Goal: Task Accomplishment & Management: Manage account settings

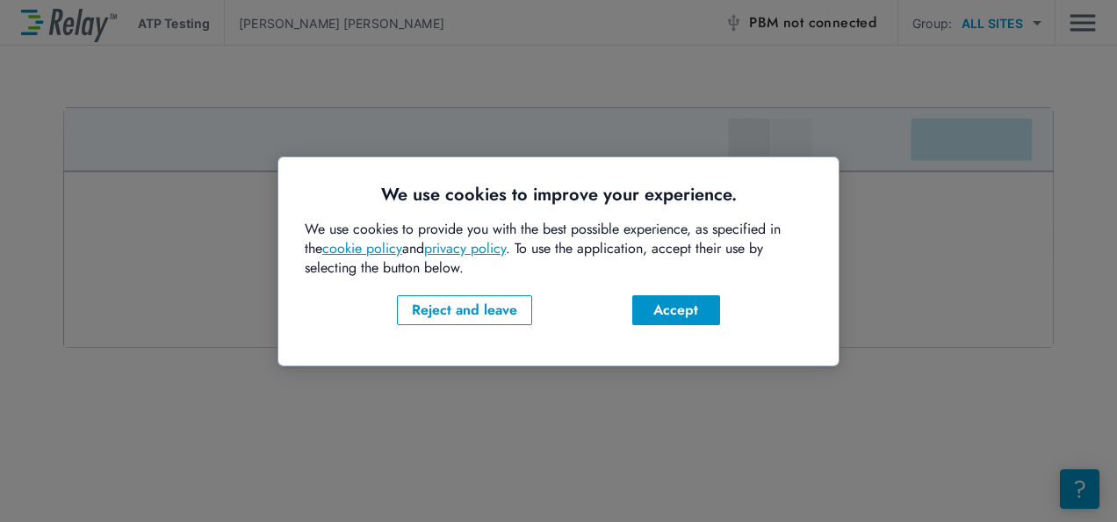
click at [653, 314] on div "Accept" at bounding box center [677, 310] width 60 height 21
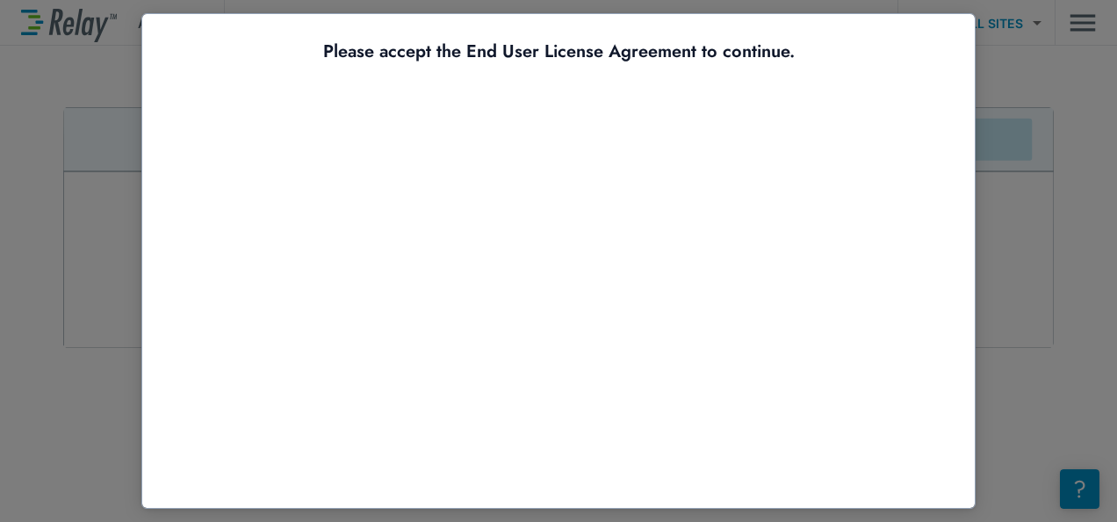
scroll to position [107, 0]
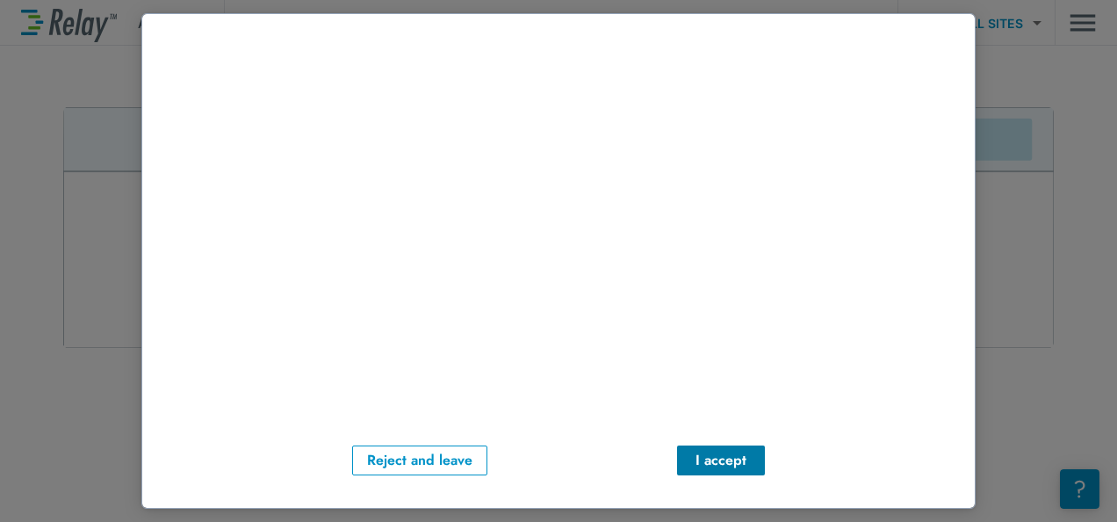
click at [720, 459] on div "I accept" at bounding box center [721, 460] width 60 height 21
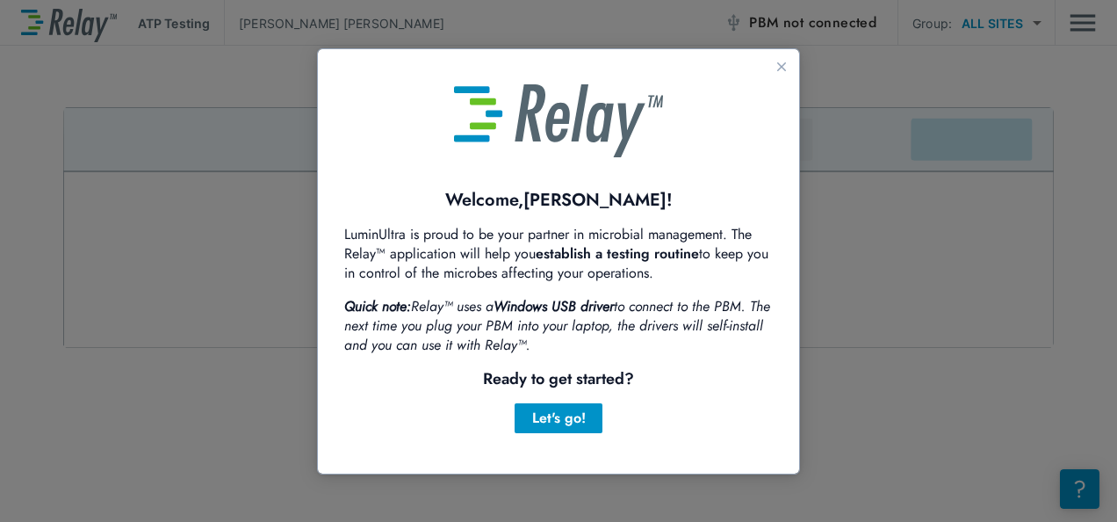
scroll to position [0, 0]
click at [570, 417] on div "Let's go!" at bounding box center [559, 418] width 60 height 21
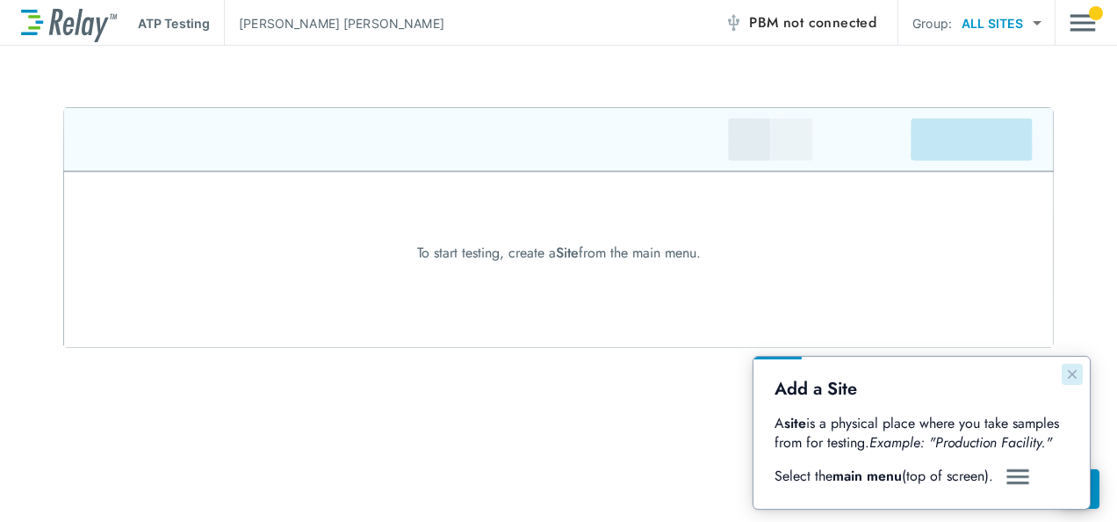
click at [1076, 379] on icon "Close guide" at bounding box center [1073, 374] width 14 height 14
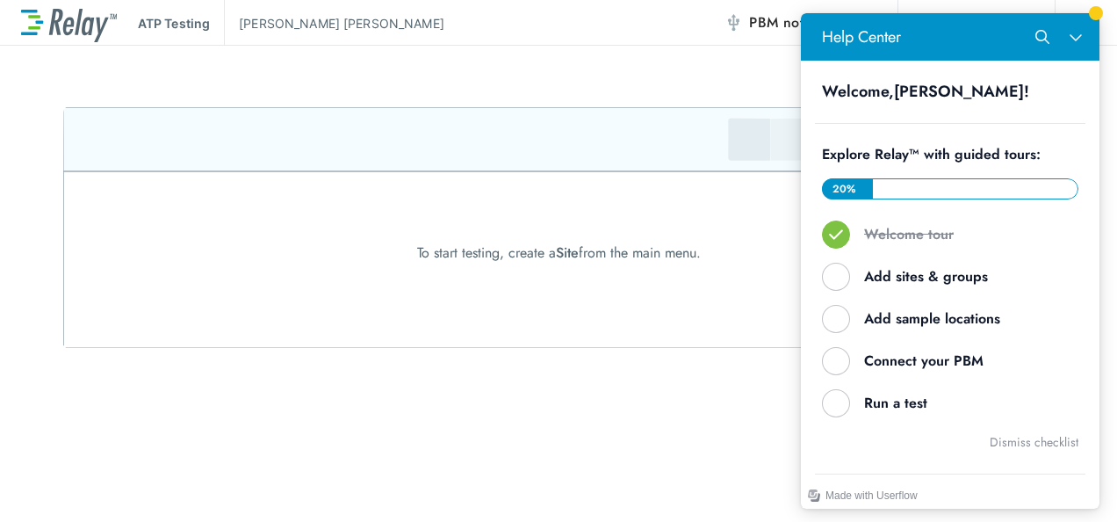
click at [381, 406] on div "ATP Testing [PERSON_NAME] PBM not connected Group: ALL SITES ********* ​ To sta…" at bounding box center [558, 261] width 1117 height 522
click at [459, 61] on div "ATP Testing [PERSON_NAME] PBM not connected Group: ALL SITES ********* ​ To sta…" at bounding box center [558, 261] width 1117 height 522
click at [1103, 7] on div "ATP Testing [PERSON_NAME] PBM not connected Group: ALL SITES ********* ​" at bounding box center [558, 23] width 1117 height 46
click at [1076, 42] on icon "Close Help Center" at bounding box center [1076, 37] width 14 height 14
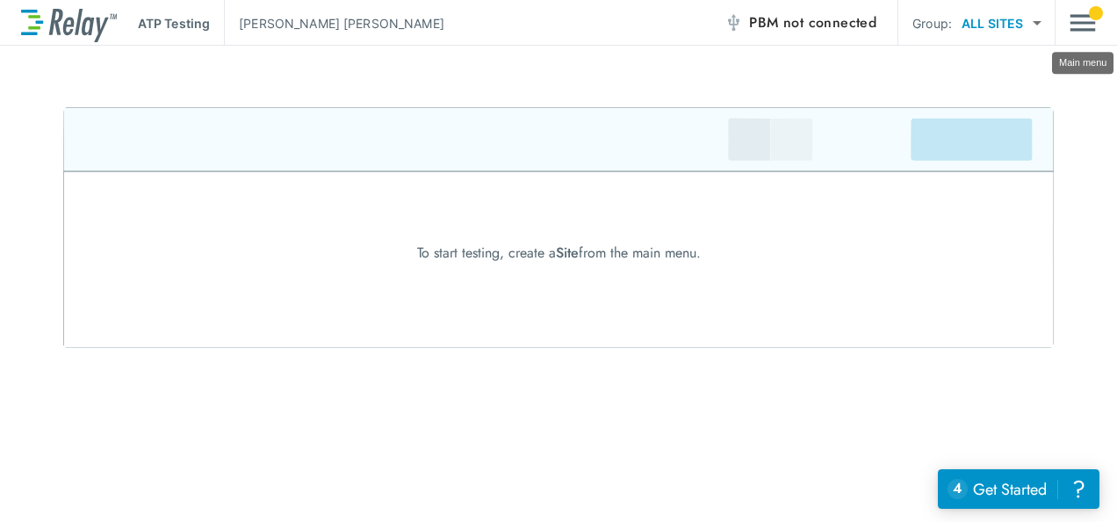
click at [1088, 19] on img "Main menu" at bounding box center [1083, 22] width 26 height 33
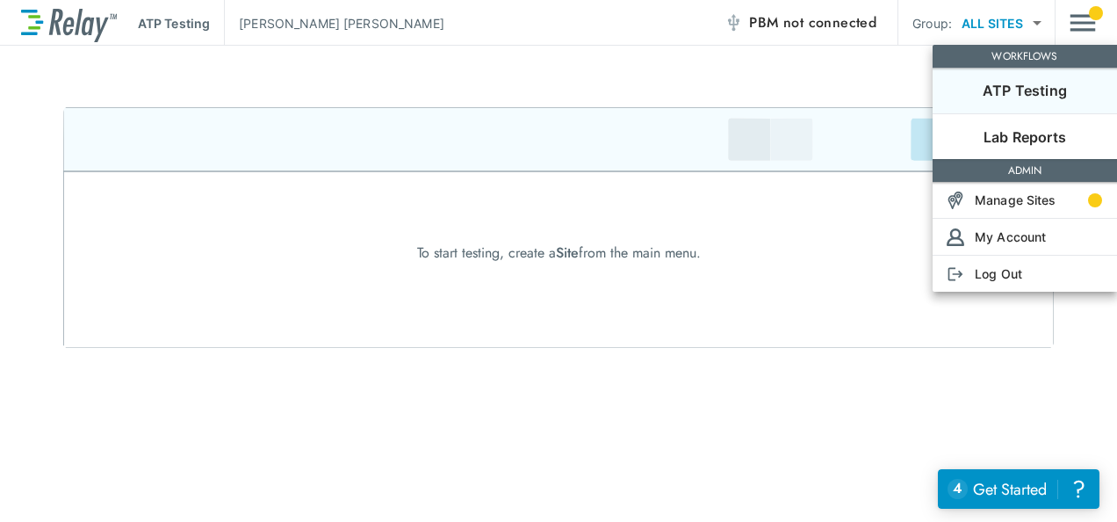
click at [1033, 96] on p "ATP Testing" at bounding box center [1025, 90] width 84 height 21
click at [1019, 204] on p "Manage Sites" at bounding box center [1016, 200] width 82 height 18
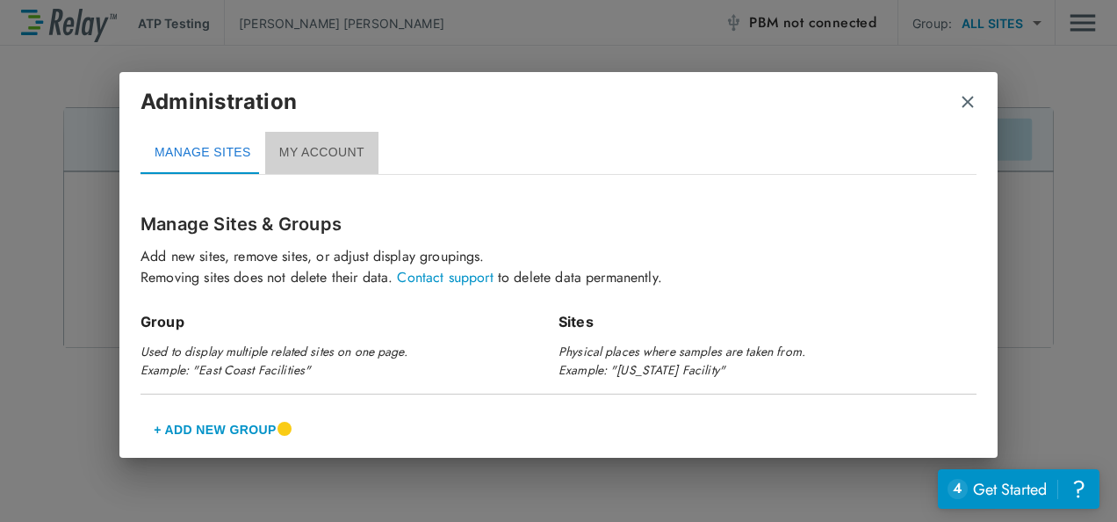
click at [322, 148] on button "MY ACCOUNT" at bounding box center [321, 153] width 113 height 42
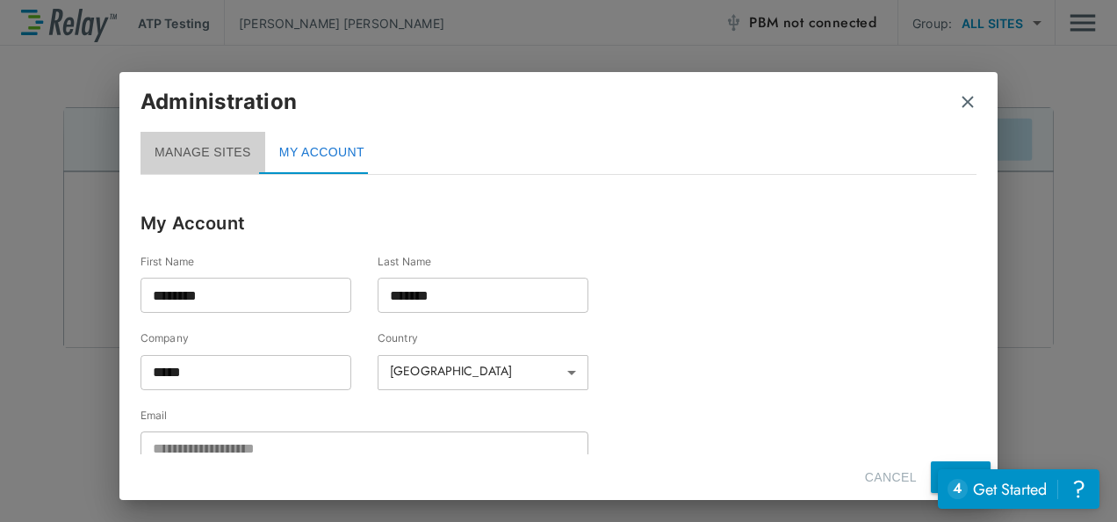
click at [230, 155] on button "MANAGE SITES" at bounding box center [203, 153] width 125 height 42
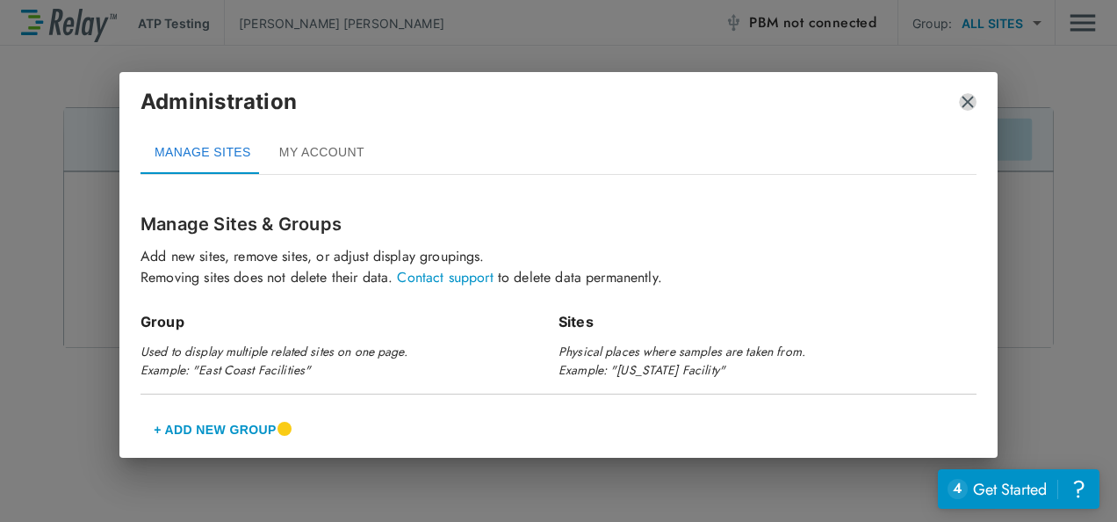
click at [971, 104] on img "close" at bounding box center [968, 102] width 18 height 18
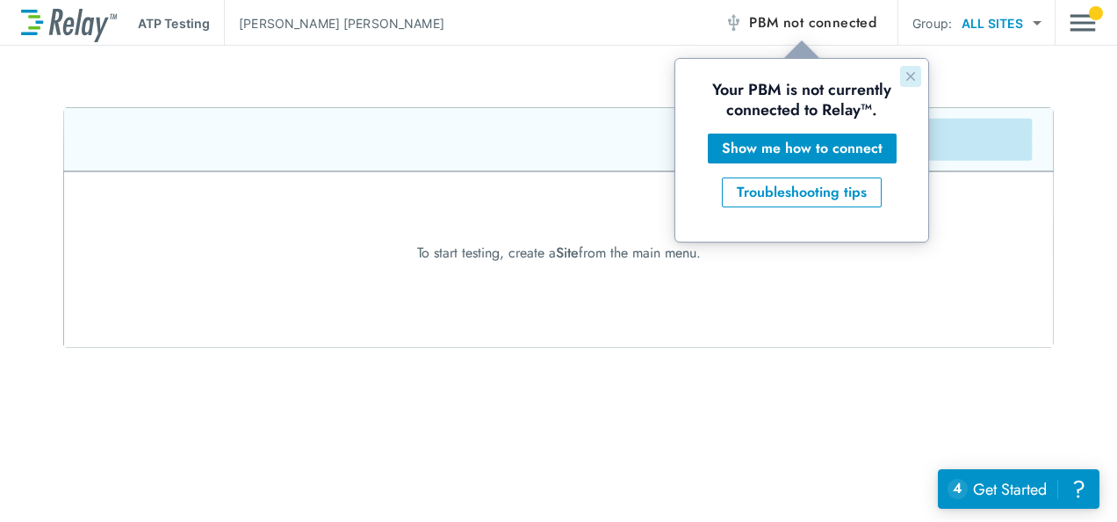
click at [915, 78] on icon "Close guide" at bounding box center [911, 76] width 14 height 14
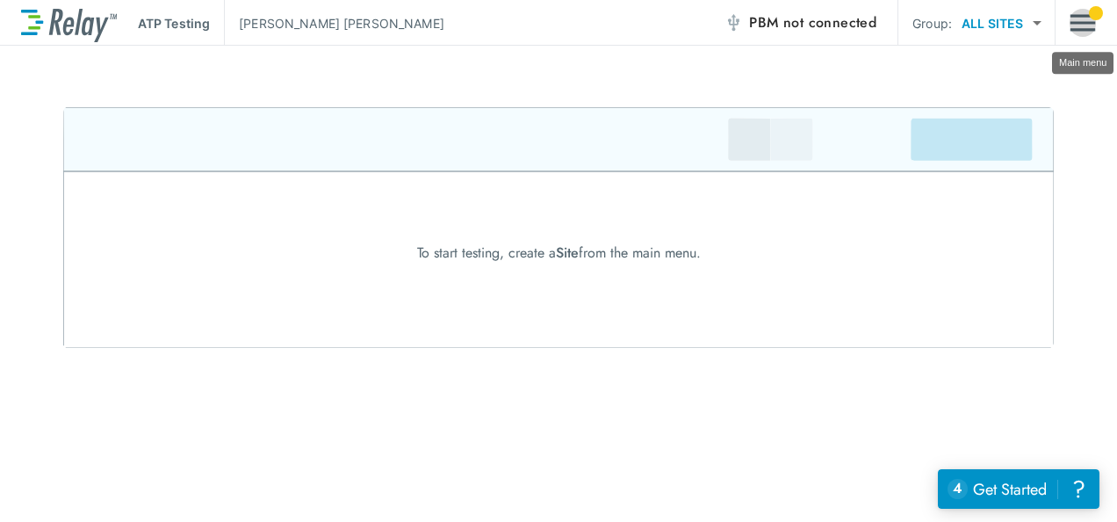
click at [1083, 21] on img "Main menu" at bounding box center [1083, 22] width 26 height 33
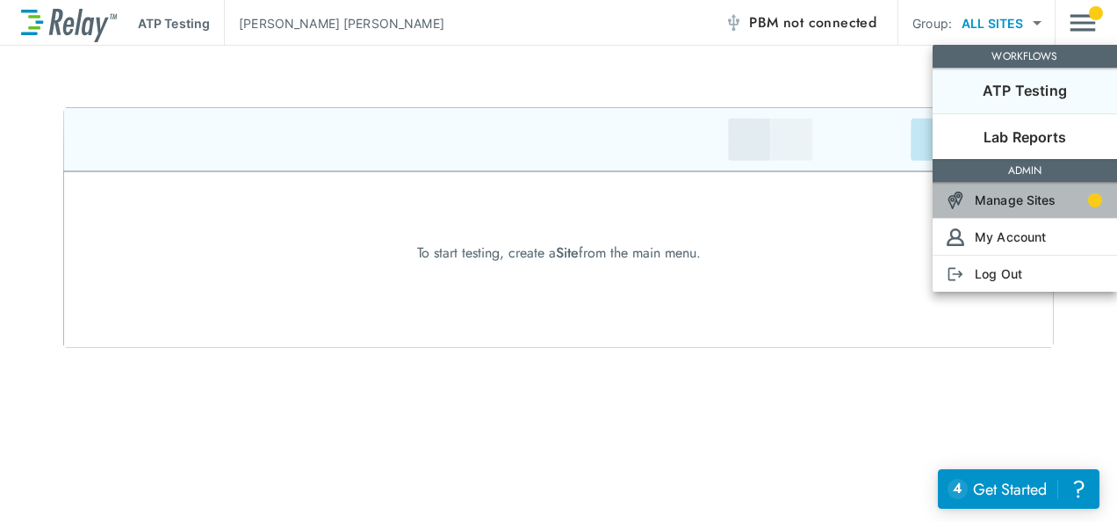
click at [1016, 197] on p "Manage Sites" at bounding box center [1016, 200] width 82 height 18
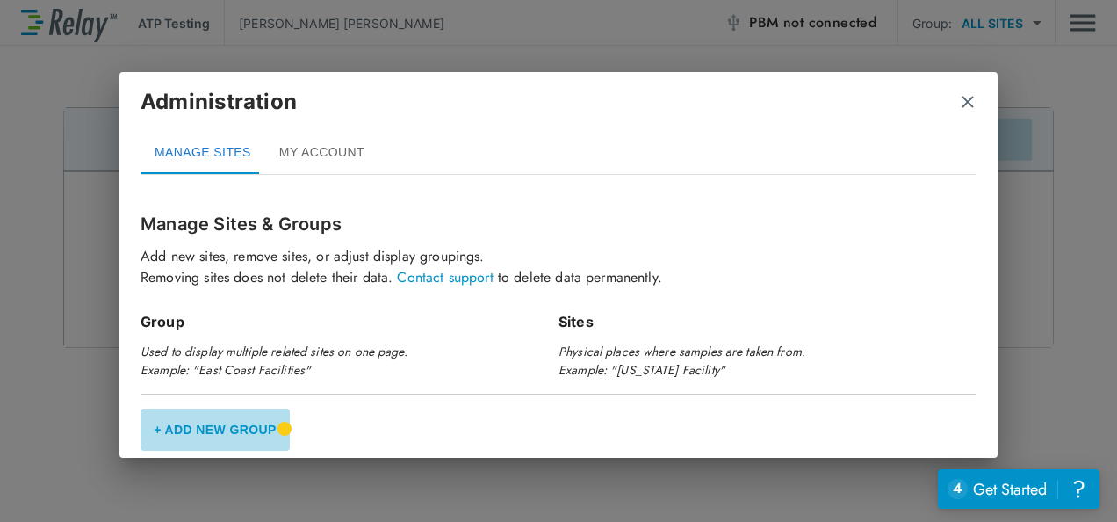
click at [230, 430] on button "+ Add New Group" at bounding box center [215, 430] width 149 height 42
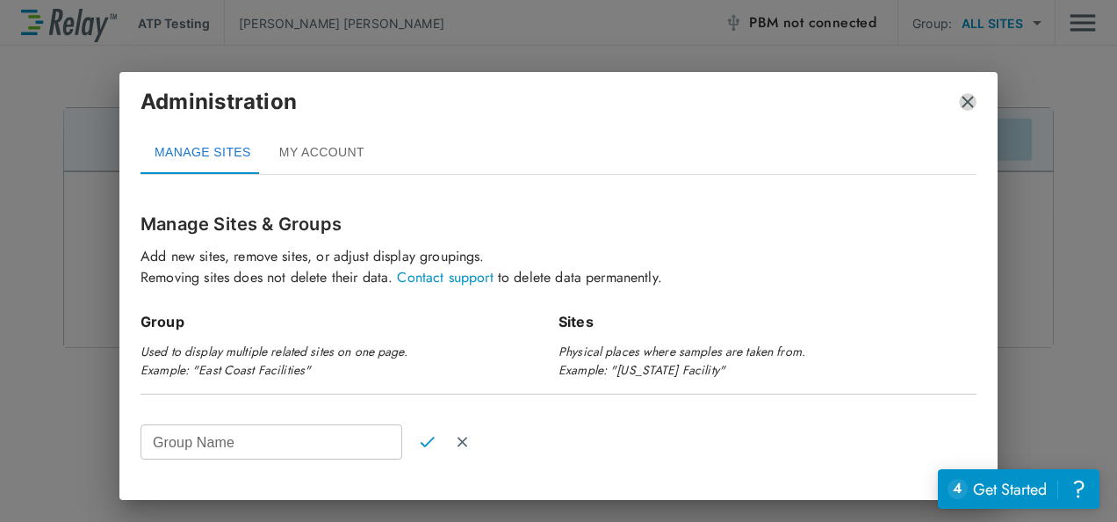
click at [970, 102] on img "close" at bounding box center [968, 102] width 18 height 18
